Goal: Check status: Check status

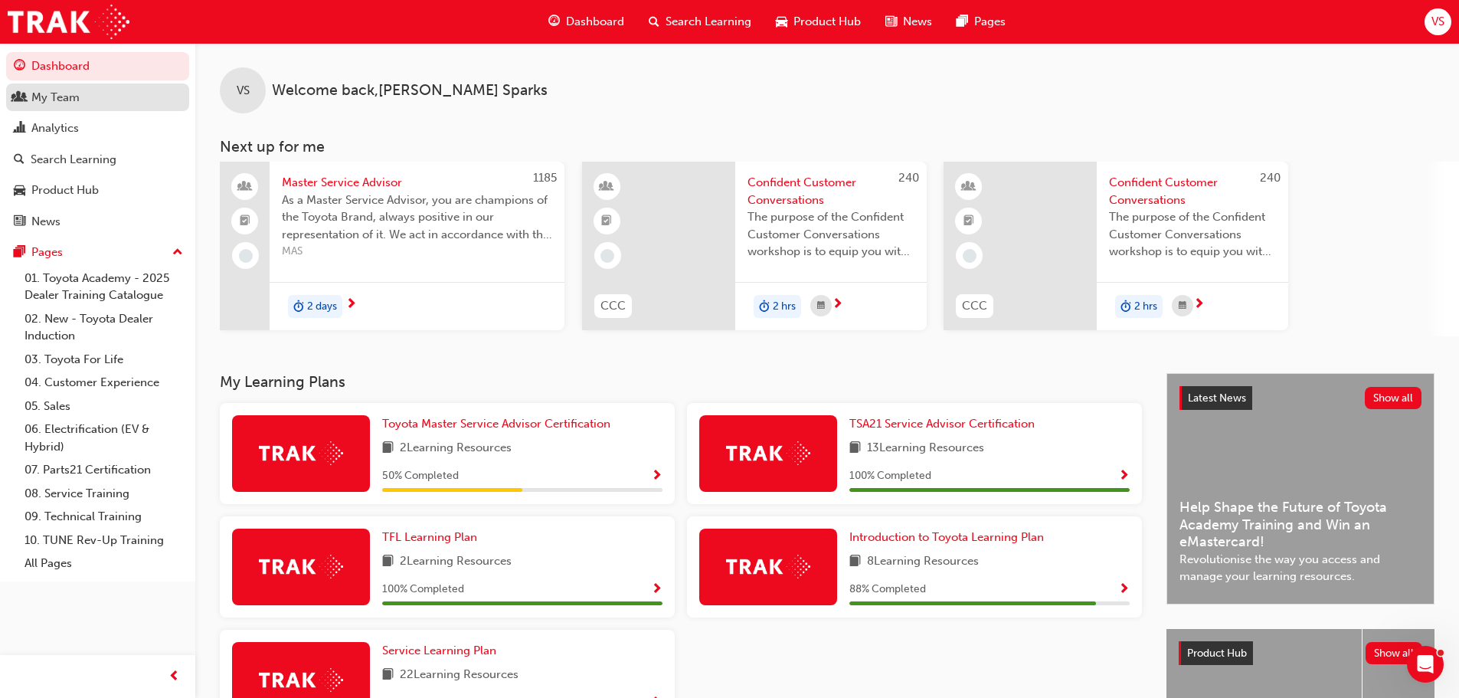
click at [131, 101] on div "My Team" at bounding box center [98, 97] width 168 height 19
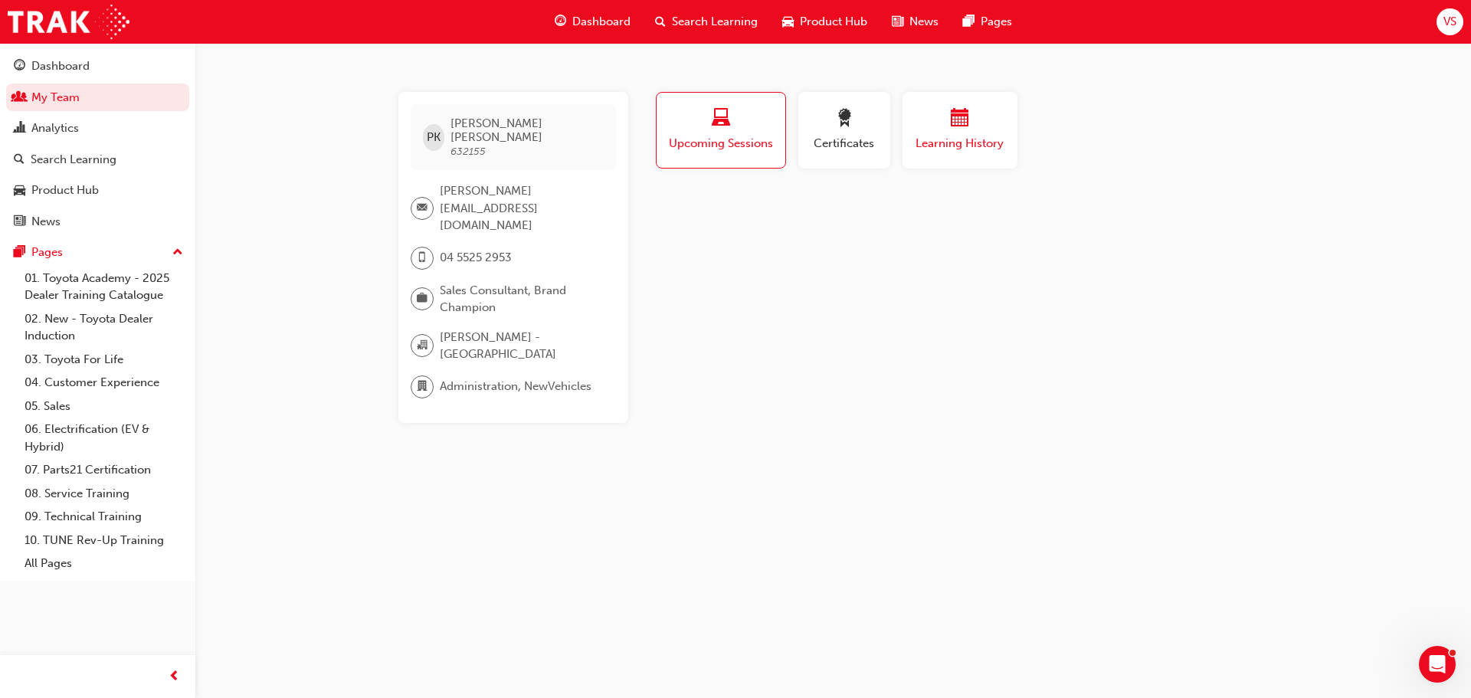
click at [928, 157] on button "Learning History" at bounding box center [959, 130] width 115 height 77
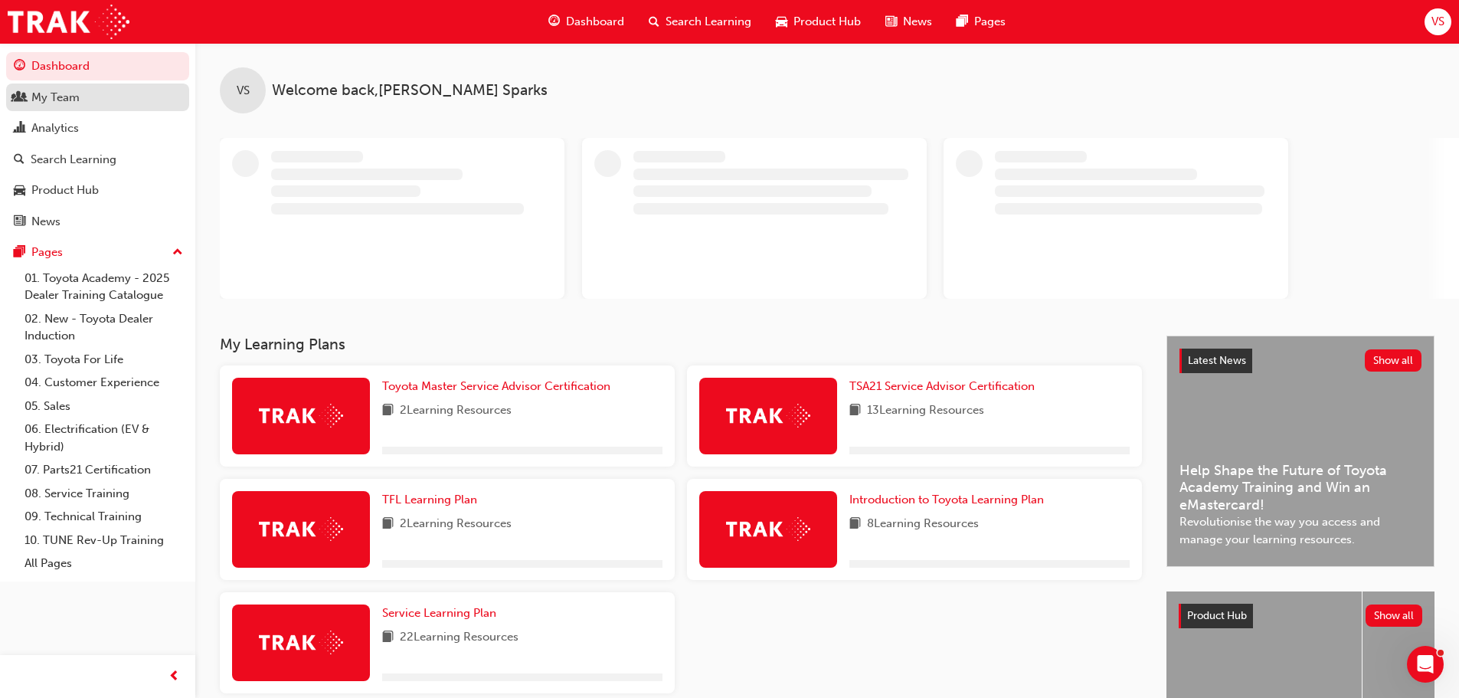
click at [61, 90] on div "My Team" at bounding box center [55, 98] width 48 height 18
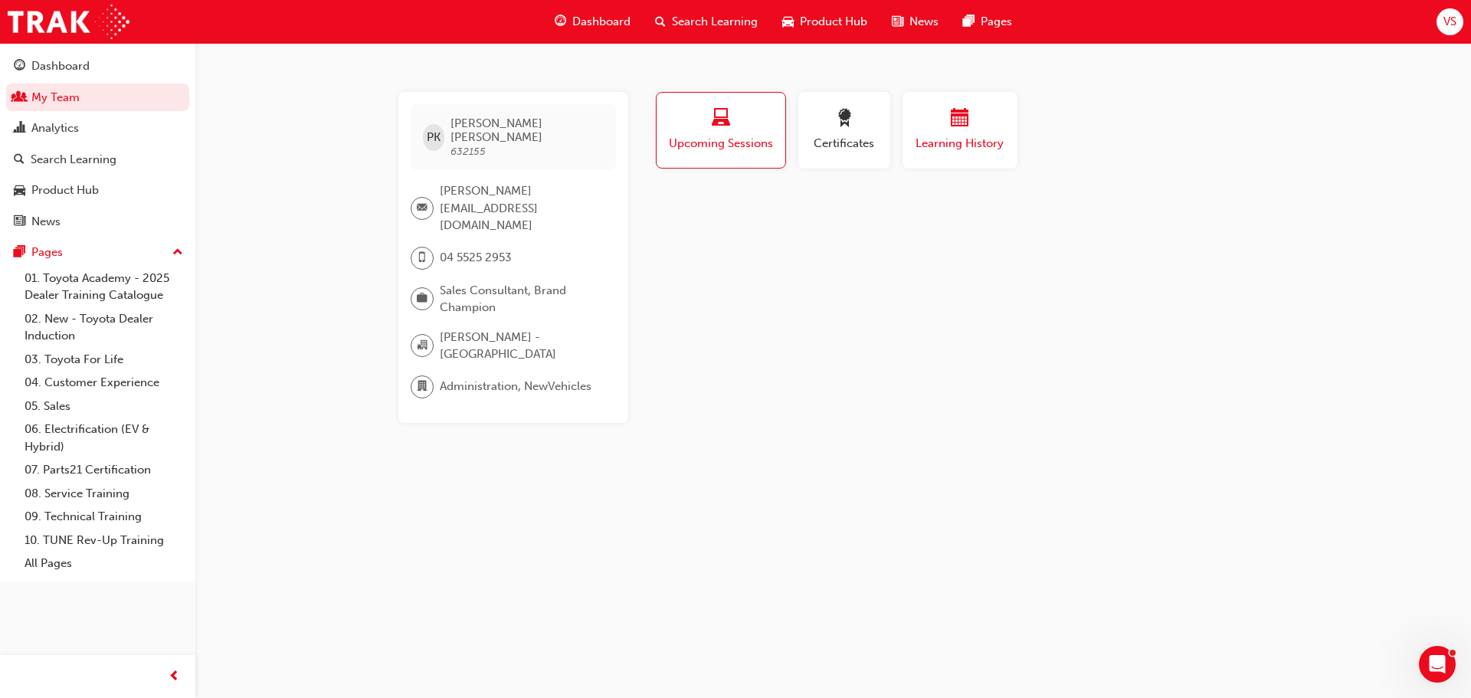
click at [908, 165] on button "Learning History" at bounding box center [959, 130] width 115 height 77
